Goal: Transaction & Acquisition: Purchase product/service

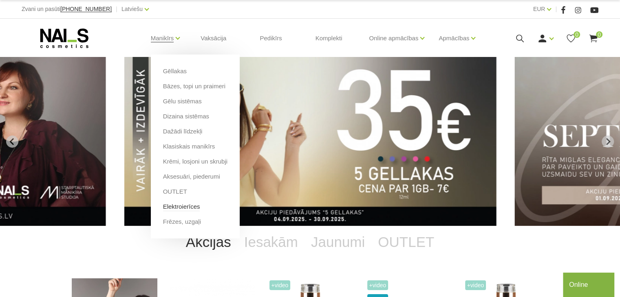
click at [181, 209] on link "Elektroierīces" at bounding box center [181, 207] width 37 height 9
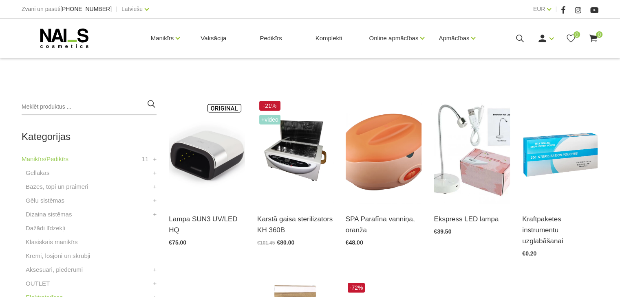
scroll to position [155, 0]
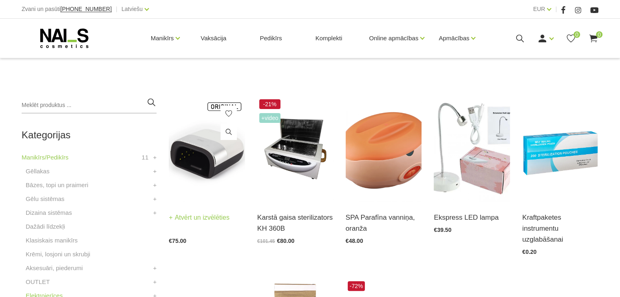
click at [194, 184] on img at bounding box center [207, 149] width 76 height 105
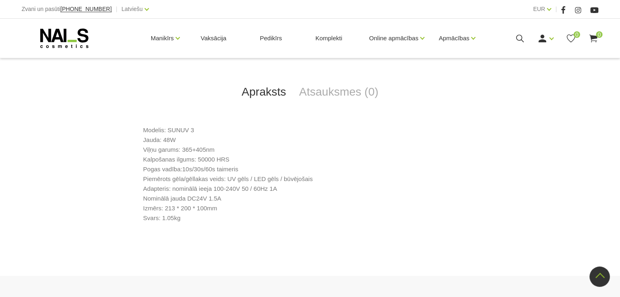
scroll to position [347, 0]
